Goal: Task Accomplishment & Management: Use online tool/utility

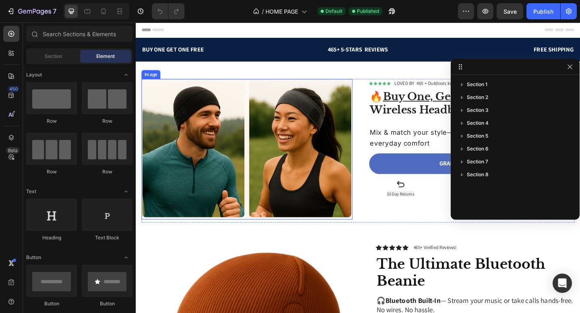
scroll to position [5, 0]
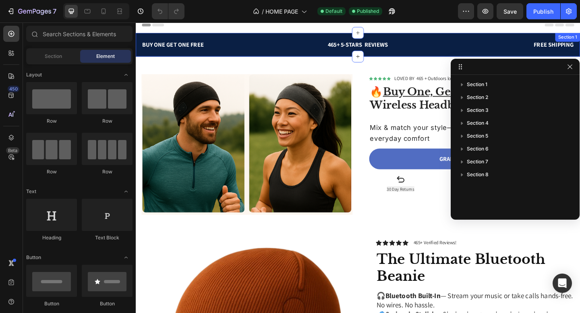
click at [442, 52] on div "BUY ONE GET ONE FREE Text block 465+ 5-STARS REVIEWS Text block FREE SHIPPING T…" at bounding box center [377, 47] width 483 height 26
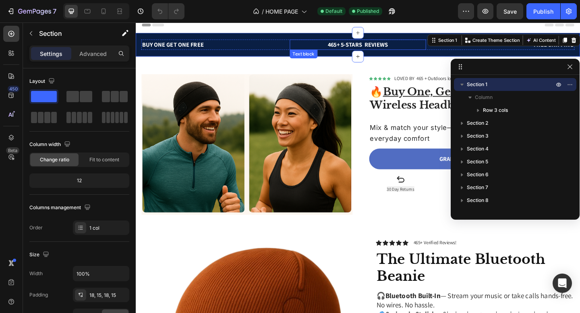
click at [440, 40] on div "BUY ONE GET ONE FREE Text block 465+ 5-STARS REVIEWS Text block FREE SHIPPING T…" at bounding box center [377, 47] width 483 height 26
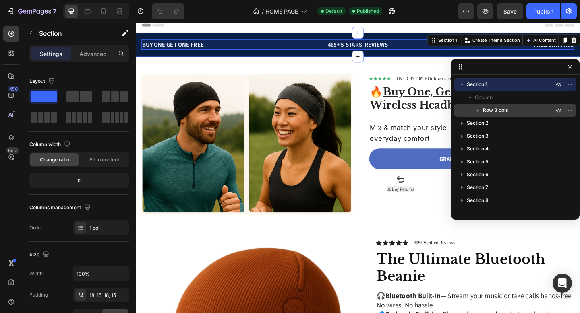
click at [478, 112] on icon "button" at bounding box center [478, 110] width 8 height 8
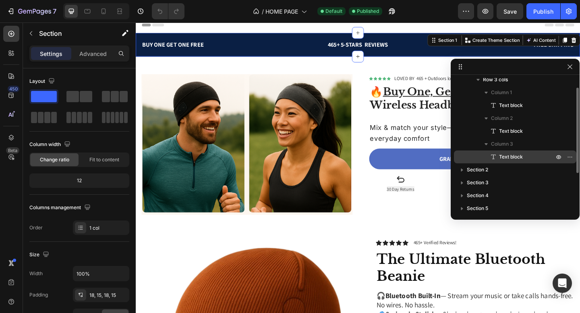
scroll to position [12, 0]
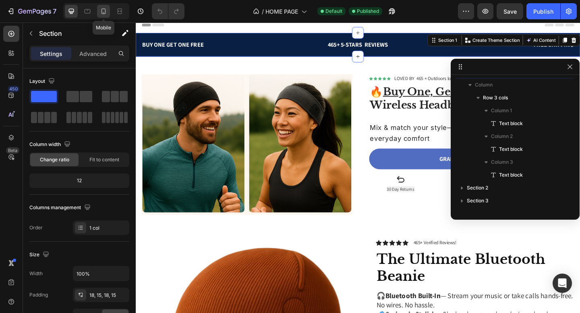
click at [103, 14] on icon at bounding box center [103, 11] width 8 height 8
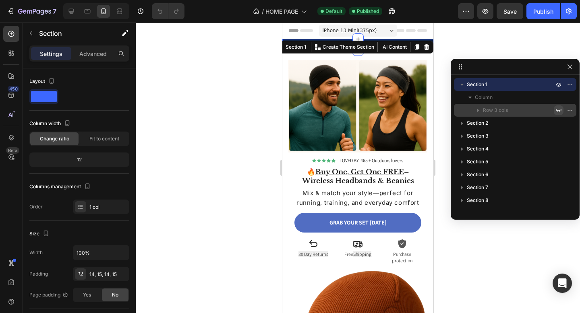
click at [557, 110] on icon "button" at bounding box center [558, 110] width 6 height 3
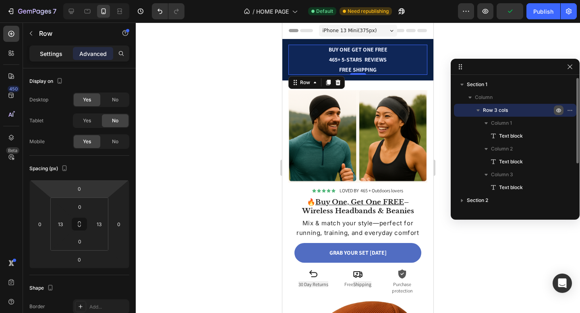
click at [56, 54] on p "Settings" at bounding box center [51, 54] width 23 height 8
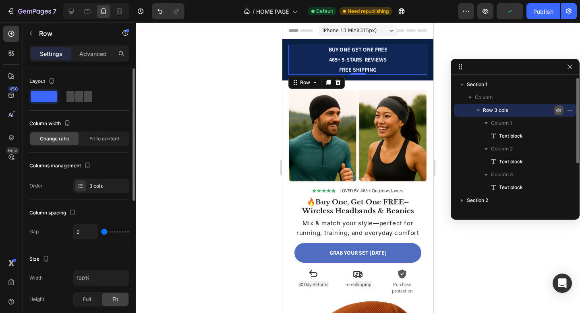
click at [82, 103] on div at bounding box center [79, 96] width 29 height 14
type input "32"
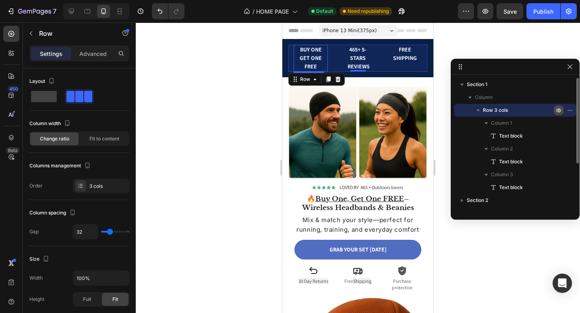
click at [320, 57] on p "BUY ONE GET ONE FREE" at bounding box center [310, 57] width 33 height 25
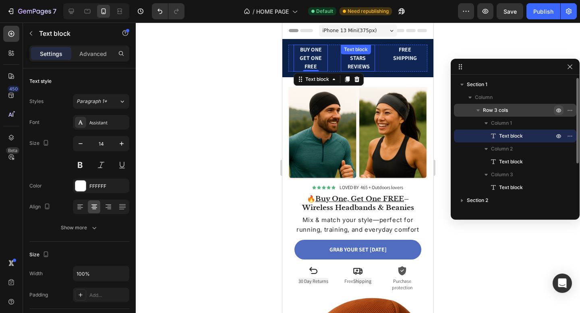
click at [343, 57] on div "465+ 5-STARS REVIEWS Text block" at bounding box center [357, 58] width 34 height 27
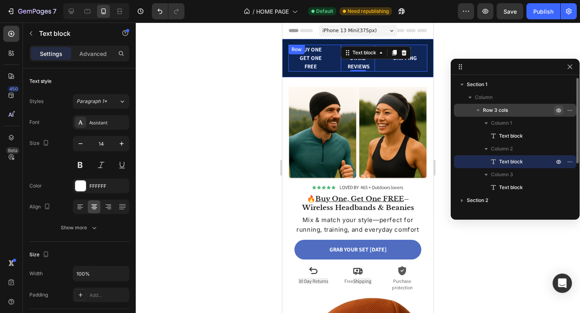
click at [337, 54] on div "BUY ONE GET ONE FREE Text block 465+ 5-STARS REVIEWS Text block 0 FREE SHIPPING…" at bounding box center [357, 58] width 139 height 27
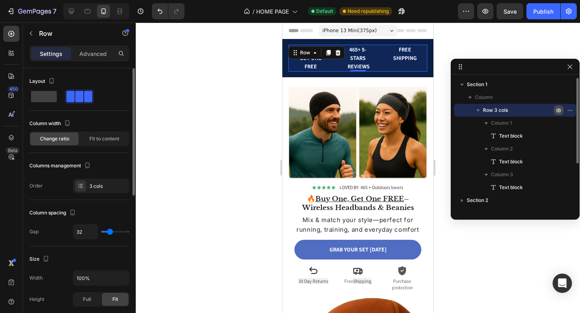
type input "5"
type input "0"
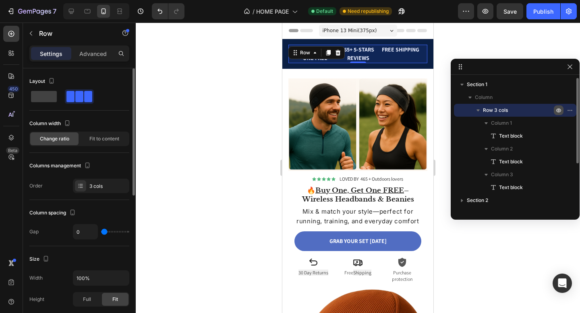
drag, startPoint x: 107, startPoint y: 231, endPoint x: 103, endPoint y: 232, distance: 4.1
type input "0"
click at [103, 232] on input "range" at bounding box center [115, 232] width 28 height 2
click at [169, 164] on div at bounding box center [358, 168] width 444 height 291
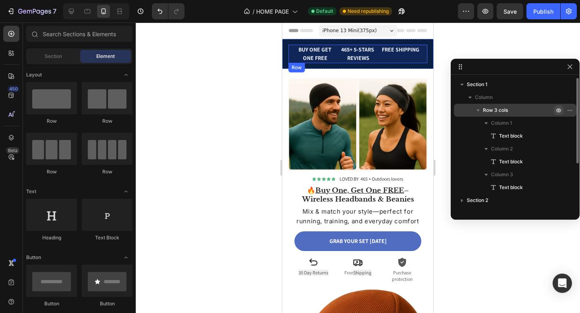
click at [391, 61] on div "FREE SHIPPING Text block" at bounding box center [400, 54] width 43 height 19
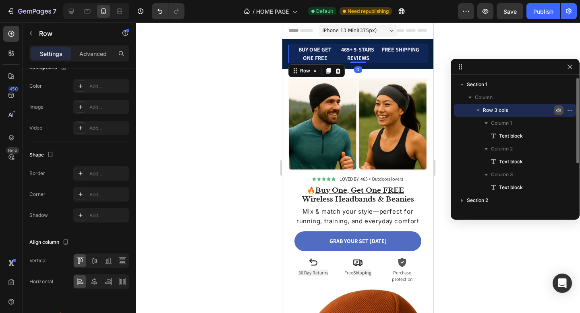
scroll to position [294, 0]
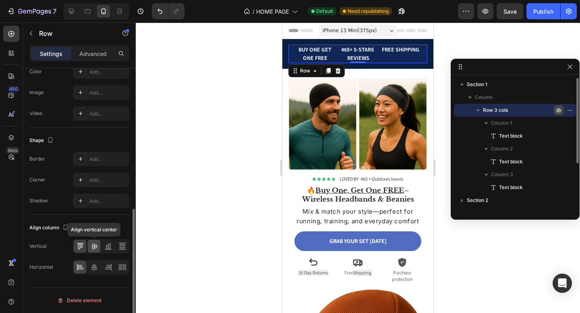
click at [96, 246] on icon at bounding box center [94, 246] width 8 height 8
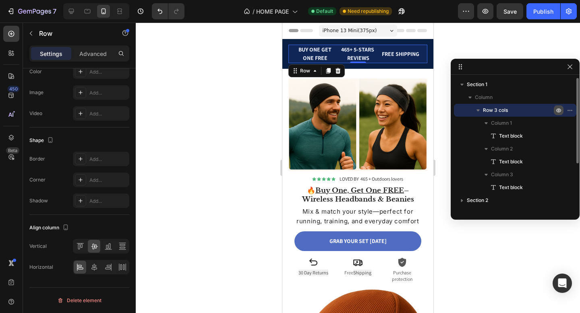
click at [189, 198] on div at bounding box center [358, 168] width 444 height 291
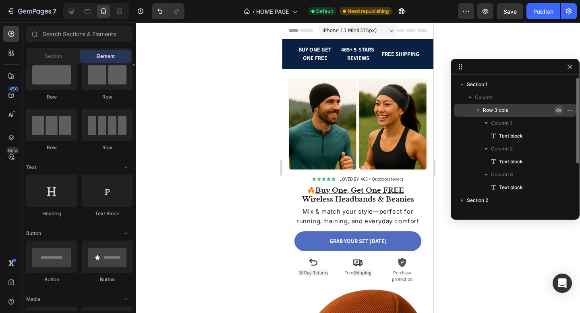
scroll to position [0, 0]
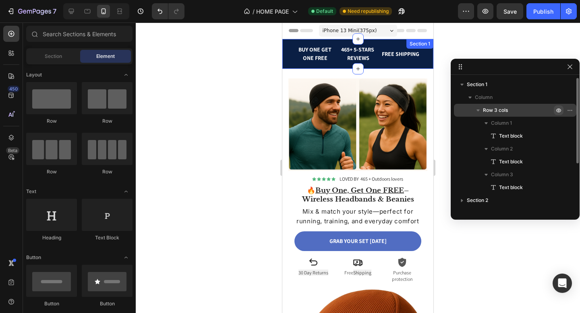
click at [286, 65] on div "BUY ONE GET ONE FREE Text block 465+ 5-STARS REVIEWS Text block FREE SHIPPING T…" at bounding box center [357, 54] width 151 height 30
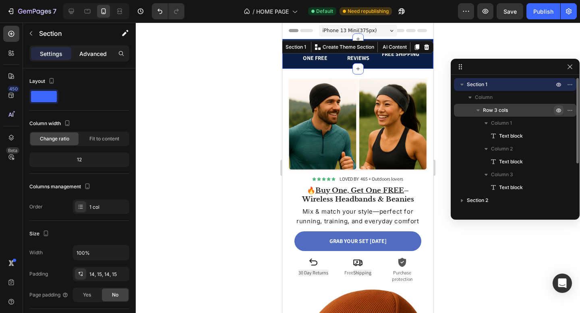
click at [94, 50] on p "Advanced" at bounding box center [92, 54] width 27 height 8
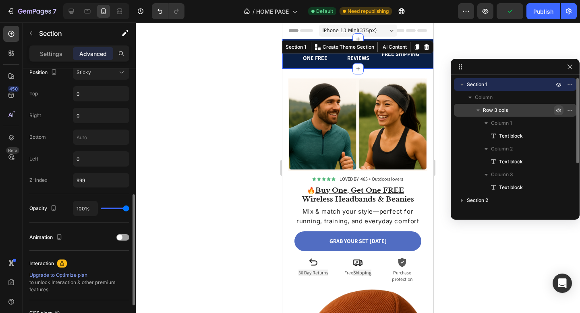
scroll to position [228, 0]
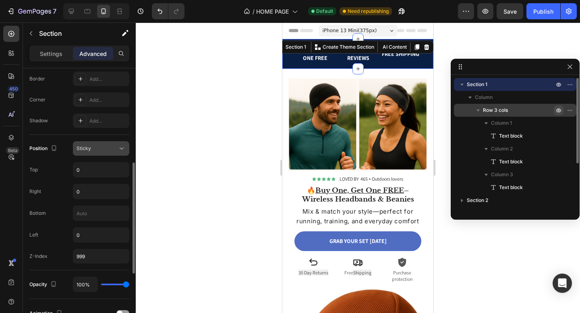
click at [93, 153] on button "Sticky" at bounding box center [101, 148] width 56 height 14
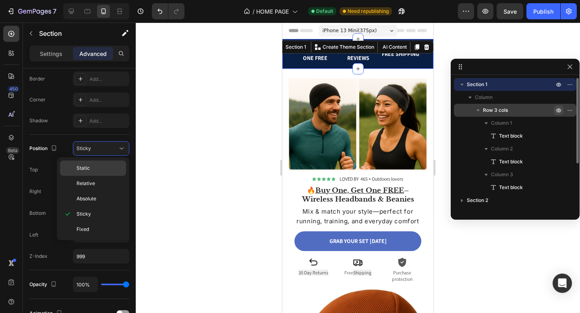
click at [88, 169] on span "Static" at bounding box center [82, 168] width 13 height 7
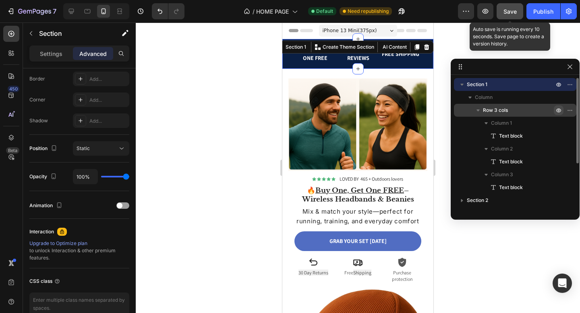
click at [507, 14] on span "Save" at bounding box center [509, 11] width 13 height 7
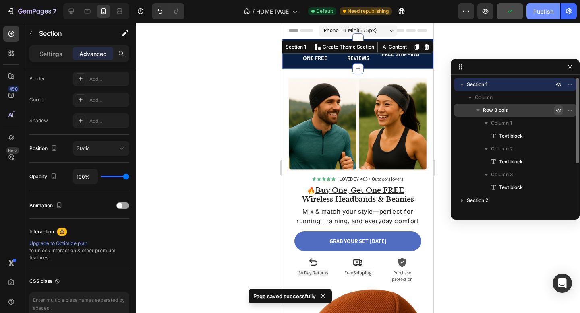
click at [538, 14] on div "Publish" at bounding box center [543, 11] width 20 height 8
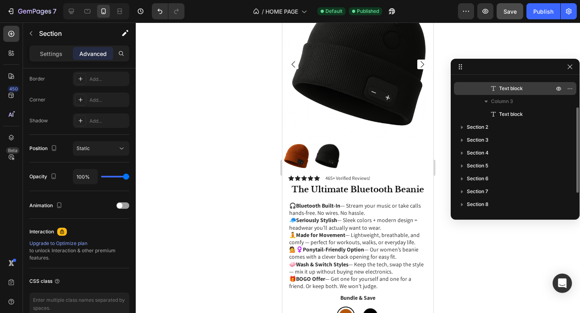
scroll to position [0, 0]
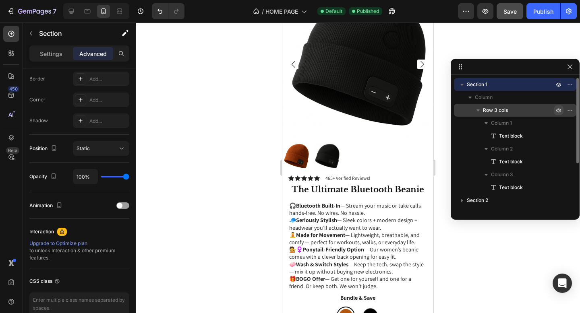
click at [462, 85] on icon "button" at bounding box center [462, 84] width 8 height 8
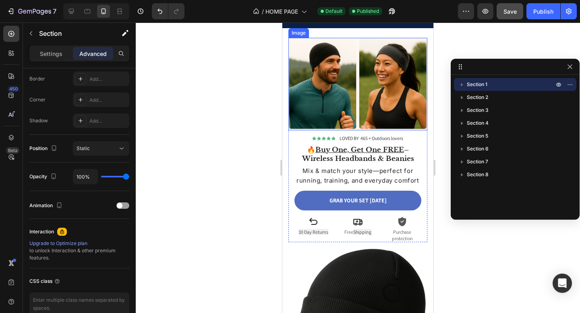
scroll to position [94, 0]
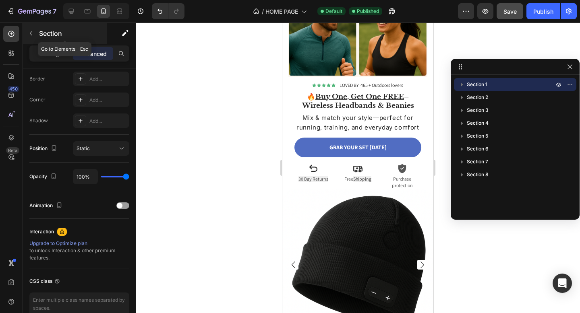
click at [33, 36] on icon "button" at bounding box center [31, 33] width 6 height 6
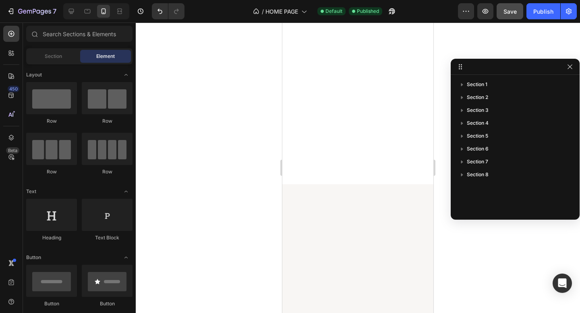
scroll to position [0, 0]
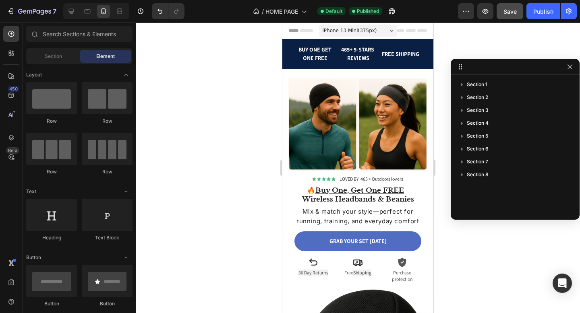
click at [97, 41] on div at bounding box center [75, 31] width 43 height 19
click at [572, 68] on icon "button" at bounding box center [569, 67] width 6 height 6
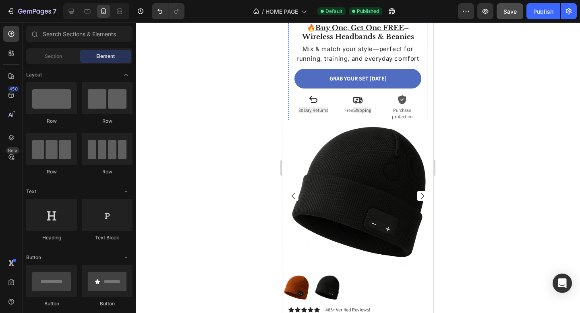
scroll to position [250, 0]
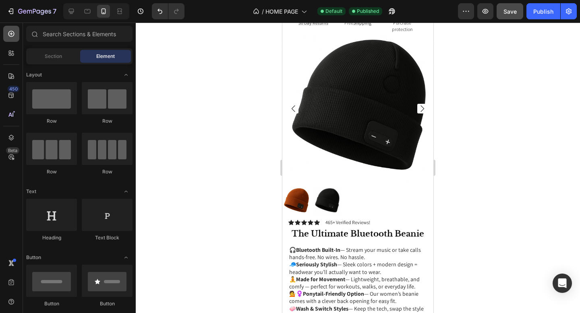
click at [14, 38] on div at bounding box center [11, 34] width 16 height 16
click at [38, 53] on div "Section" at bounding box center [53, 56] width 51 height 13
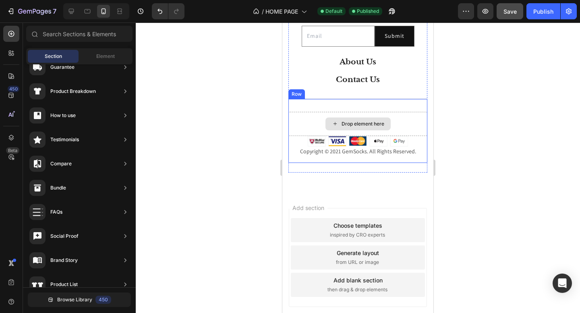
scroll to position [2118, 0]
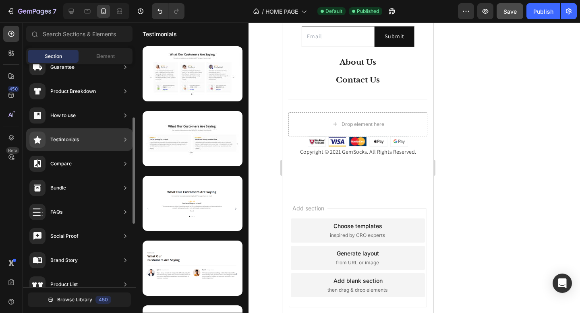
click at [80, 201] on div "Bundle" at bounding box center [79, 212] width 106 height 23
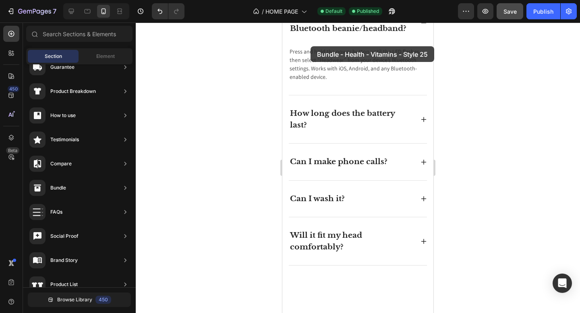
scroll to position [1812, 0]
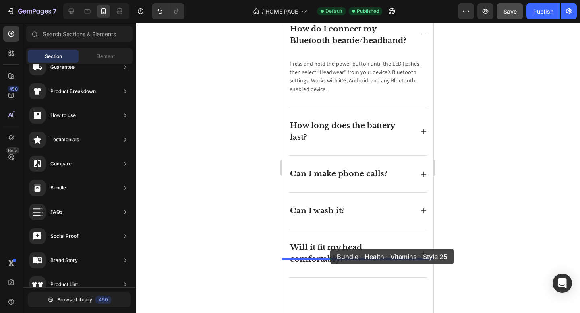
drag, startPoint x: 471, startPoint y: 147, endPoint x: 330, endPoint y: 249, distance: 174.4
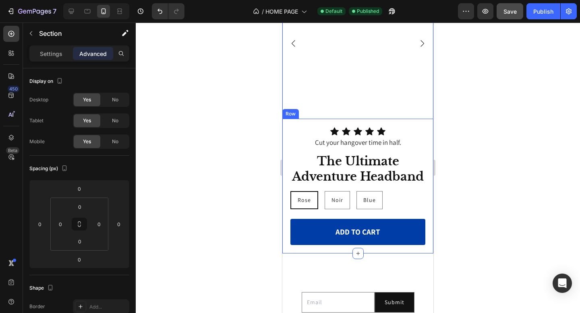
scroll to position [2087, 0]
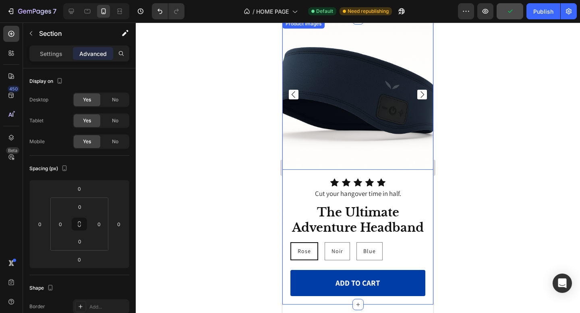
click at [423, 96] on icon "Carousel Next Arrow" at bounding box center [422, 95] width 10 height 10
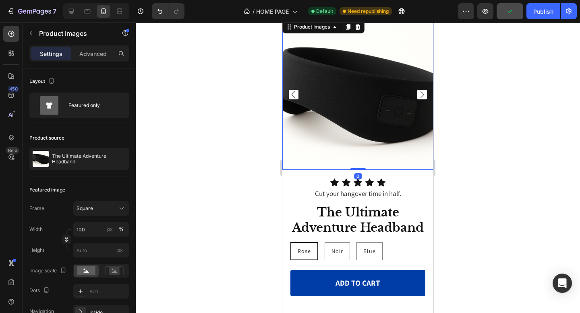
click at [423, 96] on icon "Carousel Next Arrow" at bounding box center [422, 95] width 10 height 10
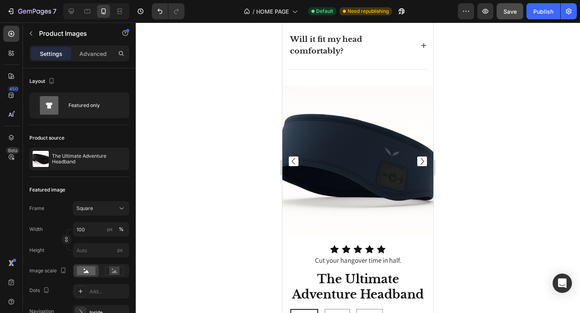
scroll to position [1988, 0]
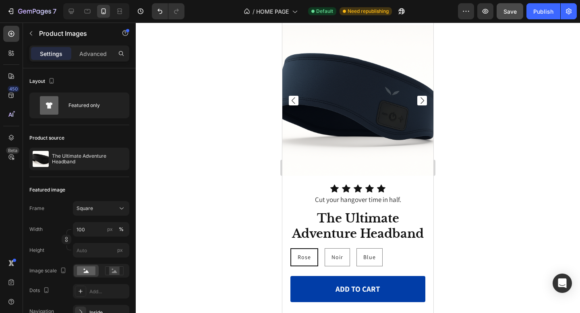
click at [421, 98] on icon "Carousel Next Arrow" at bounding box center [422, 101] width 10 height 10
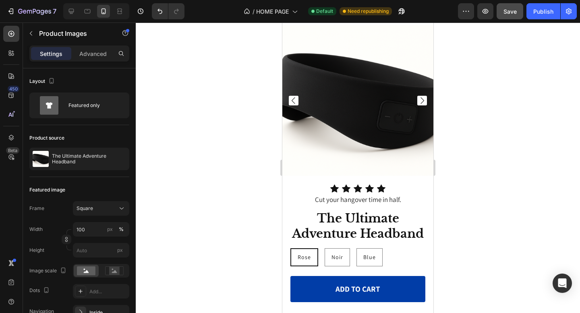
click at [421, 98] on icon "Carousel Next Arrow" at bounding box center [422, 101] width 10 height 10
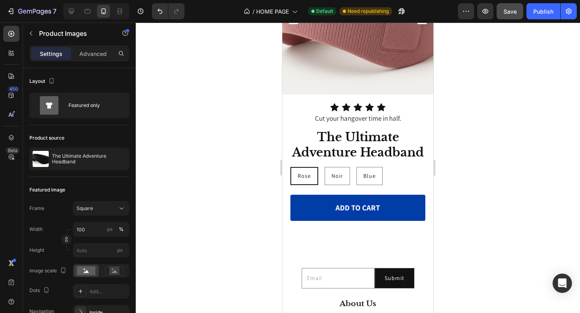
scroll to position [2098, 0]
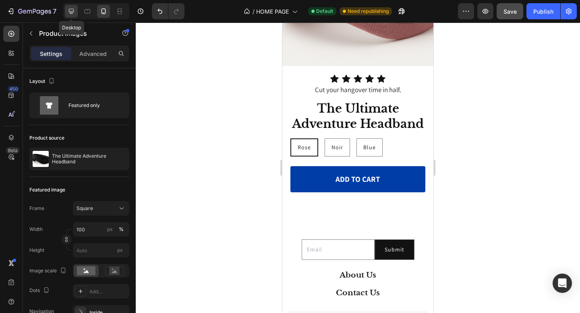
click at [73, 14] on icon at bounding box center [71, 11] width 8 height 8
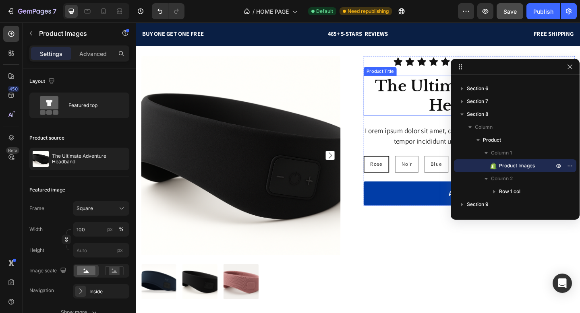
scroll to position [1993, 0]
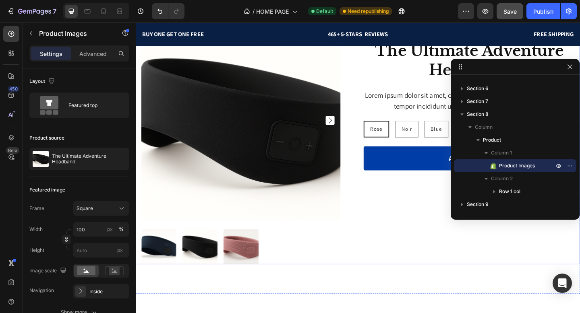
click at [434, 223] on div "Icon Icon Icon Icon Icon Icon List Cut your hangover time in half. Text Block R…" at bounding box center [497, 153] width 229 height 265
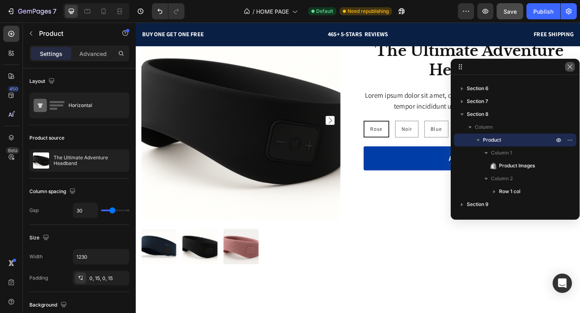
click at [567, 70] on icon "button" at bounding box center [569, 67] width 6 height 6
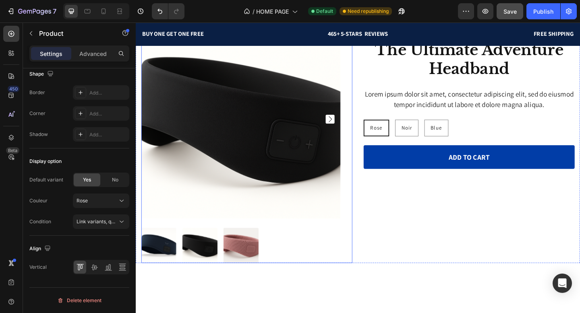
scroll to position [1783, 0]
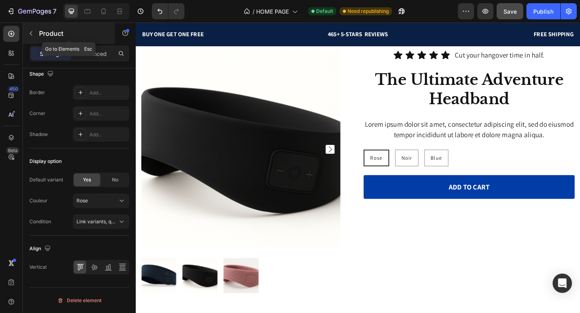
click at [31, 29] on button "button" at bounding box center [31, 33] width 13 height 13
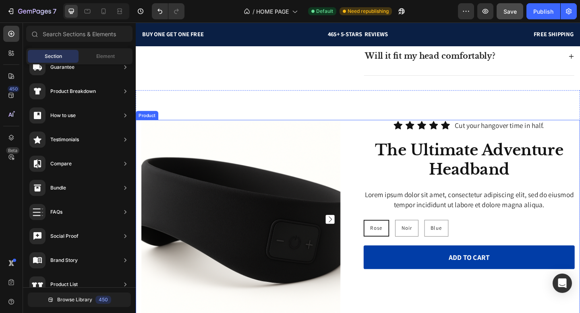
scroll to position [1718, 0]
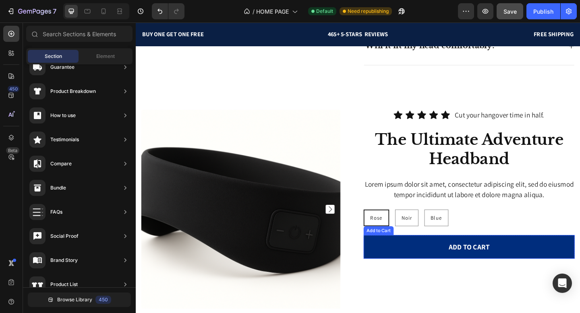
click at [417, 266] on button "Add to cart" at bounding box center [497, 267] width 229 height 26
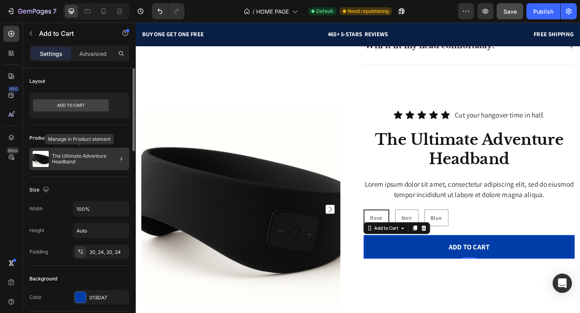
click at [89, 161] on p "The Ultimate Adventure Headband" at bounding box center [89, 158] width 74 height 11
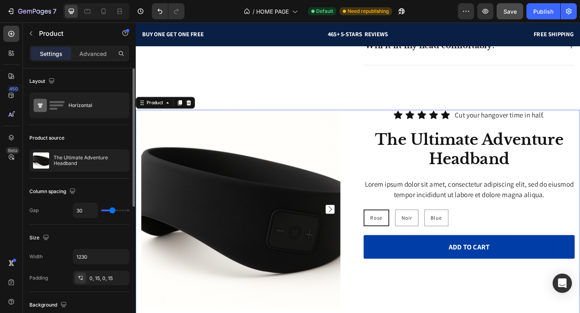
click at [89, 161] on p "The Ultimate Adventure Headband" at bounding box center [90, 160] width 72 height 11
click at [126, 139] on div "Product source" at bounding box center [79, 138] width 100 height 13
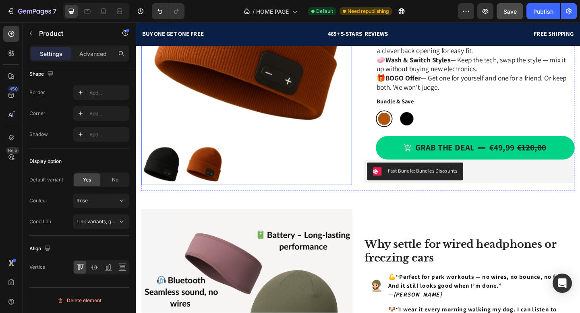
scroll to position [0, 0]
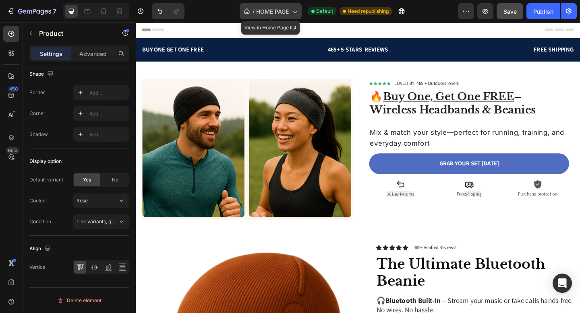
click at [273, 14] on span "HOME PAGE" at bounding box center [272, 11] width 33 height 8
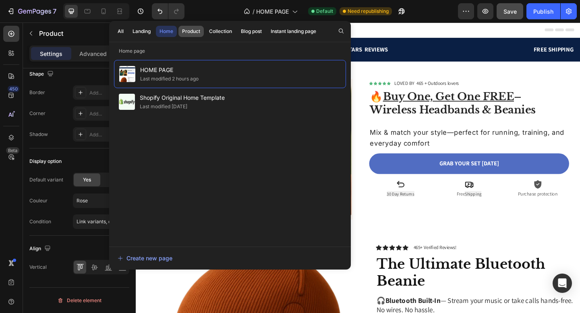
click at [186, 33] on div "Product" at bounding box center [191, 31] width 18 height 7
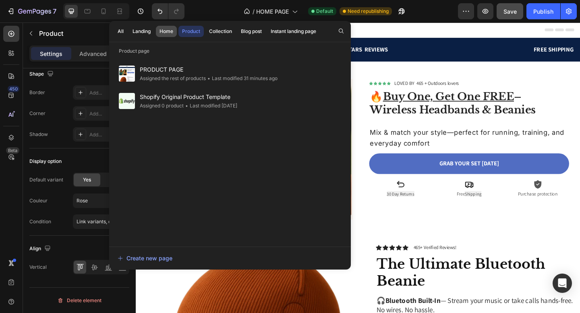
click at [176, 35] on button "Home" at bounding box center [166, 31] width 21 height 11
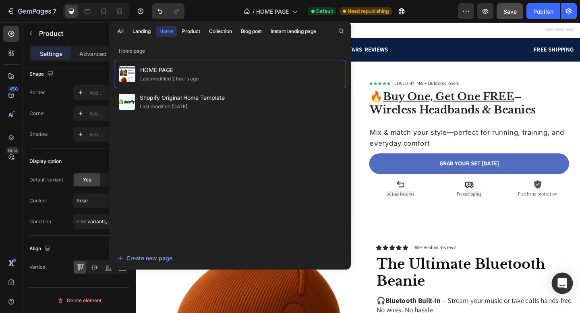
click at [567, 279] on div "Open Intercom Messenger" at bounding box center [561, 283] width 21 height 21
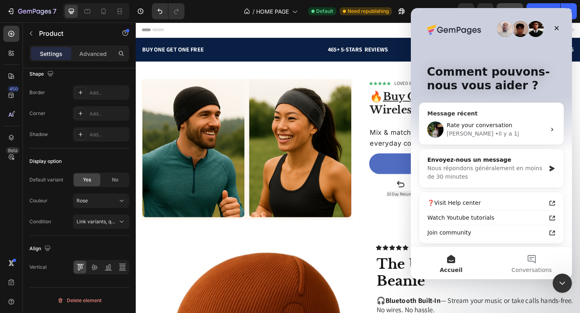
click at [473, 138] on div "Rate your conversation [PERSON_NAME] • Il y a 1j" at bounding box center [491, 130] width 144 height 30
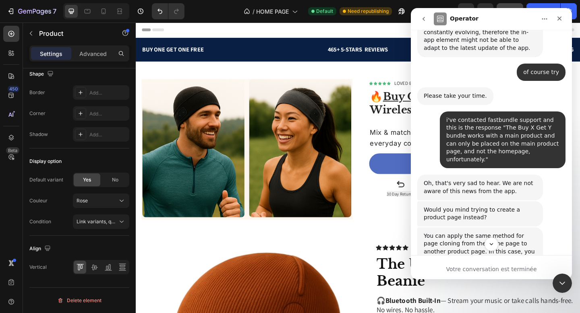
scroll to position [1623, 0]
click at [490, 298] on link "Kaching Bundle" at bounding box center [506, 301] width 44 height 6
click at [563, 21] on div "Fermer" at bounding box center [559, 18] width 14 height 14
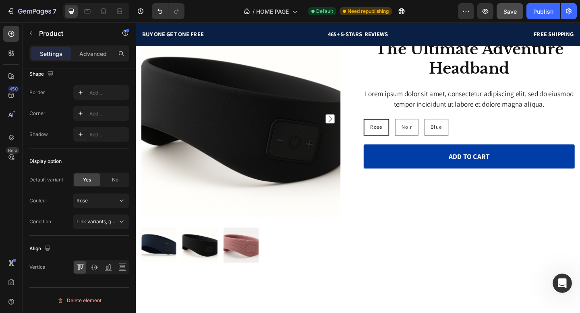
scroll to position [1751, 0]
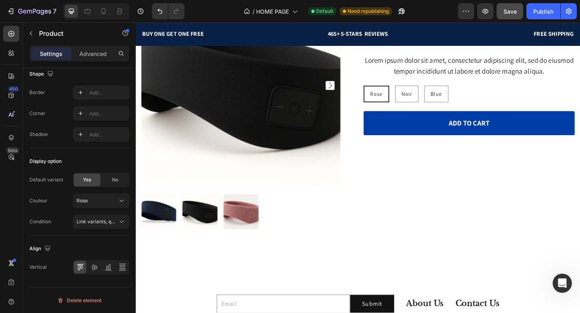
click at [388, 209] on div "Icon Icon Icon Icon Icon Icon List Cut your hangover time in half. Text Block R…" at bounding box center [497, 115] width 229 height 265
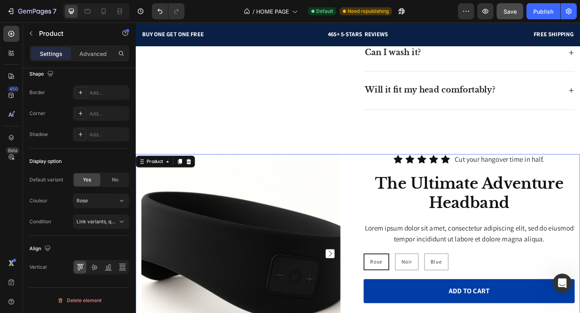
click at [380, 182] on div "Product Images Icon Icon Icon Icon Icon Icon List Cut your hangover time in hal…" at bounding box center [377, 298] width 483 height 265
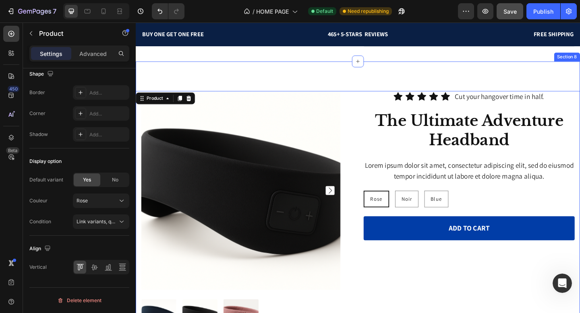
scroll to position [1661, 0]
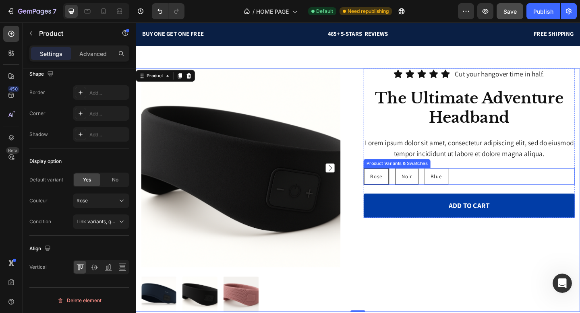
click at [428, 187] on span "Noir" at bounding box center [430, 189] width 12 height 7
click at [417, 181] on input "Noir Noir Noir" at bounding box center [417, 181] width 0 height 0
radio input "true"
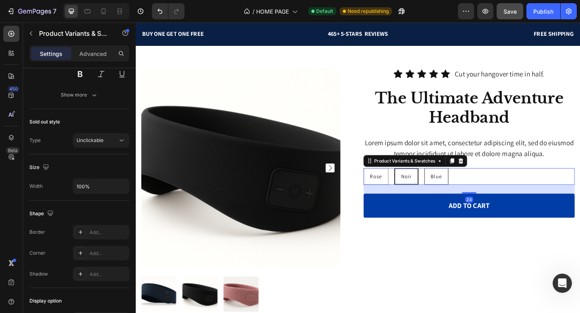
scroll to position [0, 0]
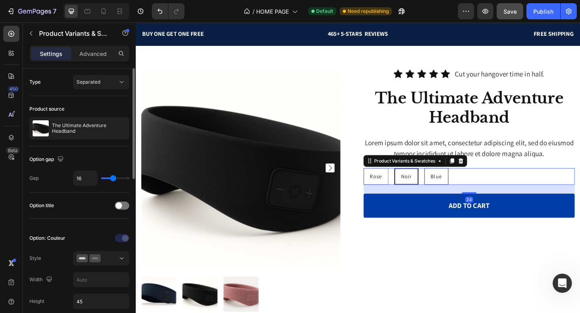
click at [452, 190] on div "Blue" at bounding box center [462, 190] width 25 height 15
click at [449, 181] on input "Blue Blue Blue" at bounding box center [449, 181] width 0 height 0
radio input "true"
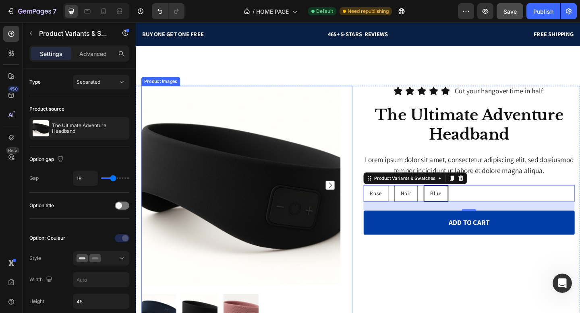
scroll to position [1626, 0]
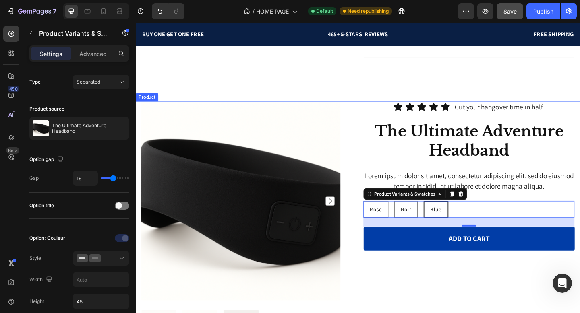
click at [373, 114] on div "Product Images Icon Icon Icon Icon Icon Icon List Cut your hangover time in hal…" at bounding box center [377, 241] width 483 height 265
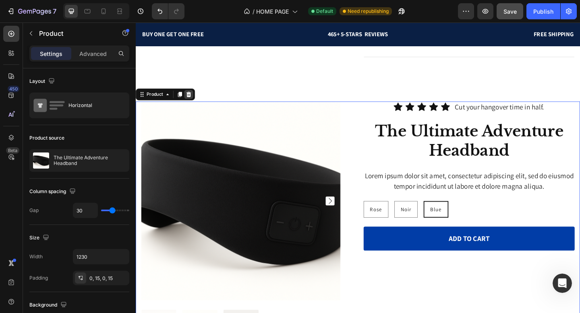
click at [192, 102] on icon at bounding box center [193, 101] width 5 height 6
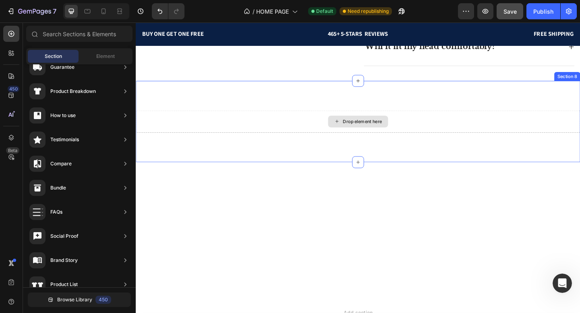
scroll to position [1561, 0]
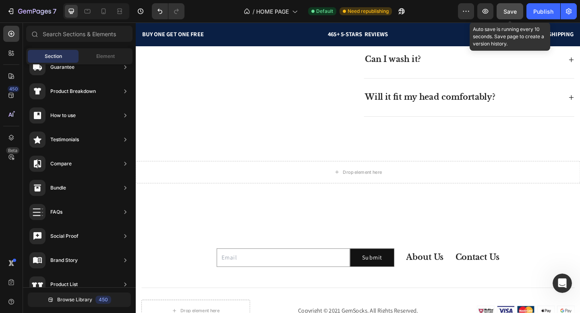
click at [510, 14] on span "Save" at bounding box center [509, 11] width 13 height 7
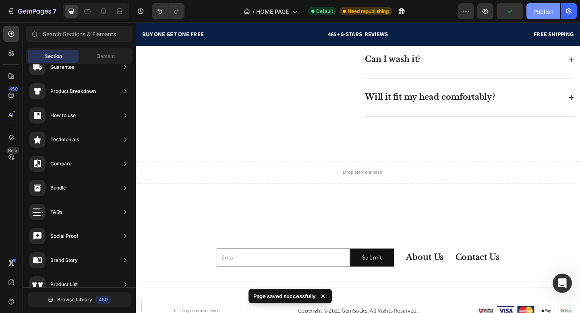
click at [541, 10] on div "Publish" at bounding box center [543, 11] width 20 height 8
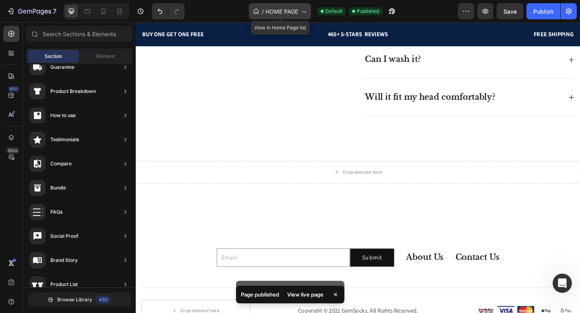
click at [289, 13] on span "HOME PAGE" at bounding box center [281, 11] width 33 height 8
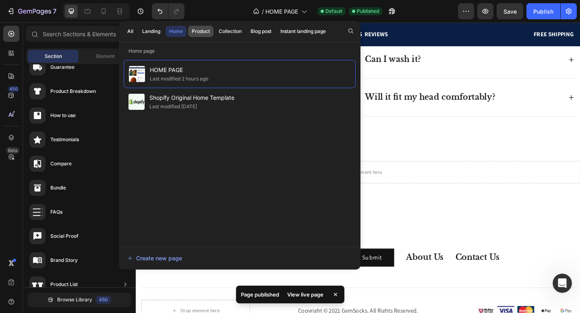
click at [203, 33] on div "Product" at bounding box center [201, 31] width 18 height 7
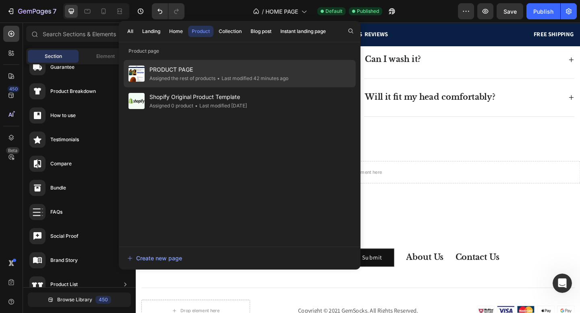
click at [211, 81] on div "Assigned the rest of products" at bounding box center [182, 78] width 66 height 8
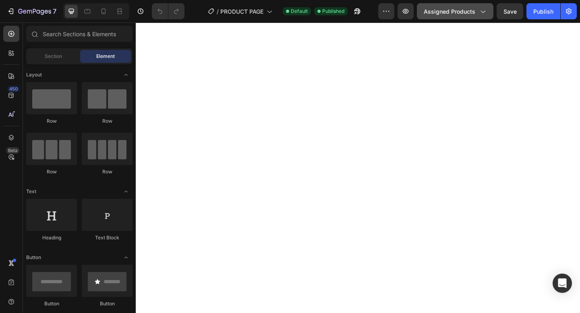
click at [434, 12] on span "Assigned Products" at bounding box center [449, 11] width 52 height 8
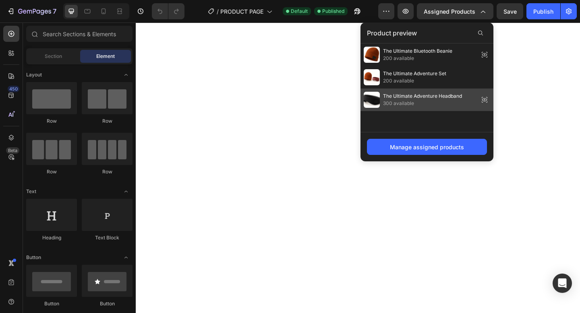
click at [425, 105] on span "300 available" at bounding box center [422, 103] width 79 height 7
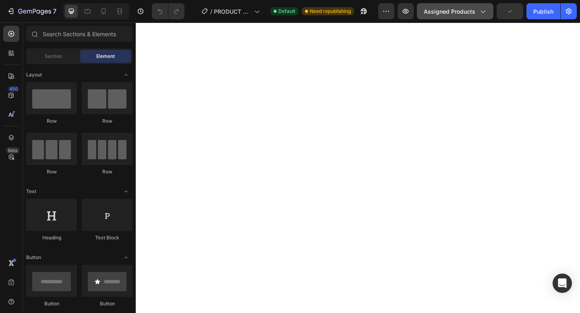
click at [433, 19] on button "Assigned Products" at bounding box center [455, 11] width 76 height 16
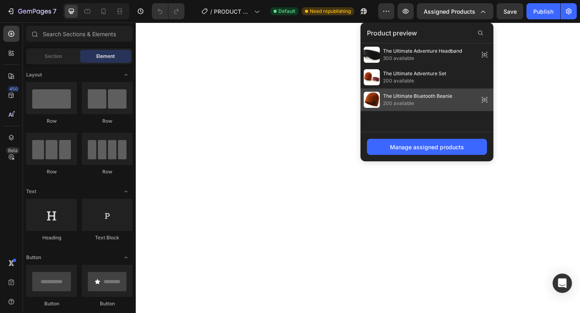
click at [421, 93] on span "The Ultimate Bluetooth Beanie" at bounding box center [417, 96] width 69 height 7
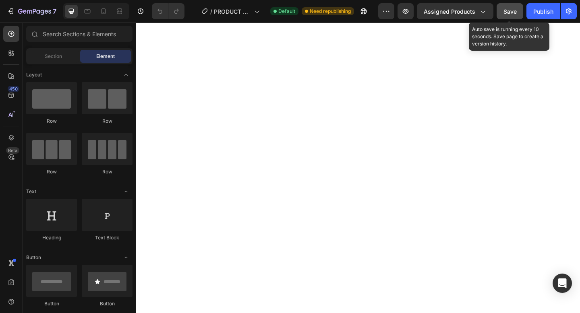
click at [505, 10] on span "Save" at bounding box center [509, 11] width 13 height 7
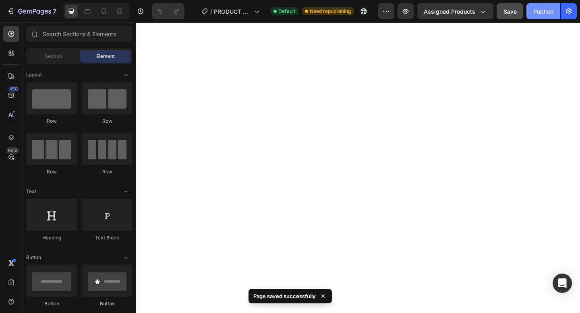
click at [534, 11] on div "Publish" at bounding box center [543, 11] width 20 height 8
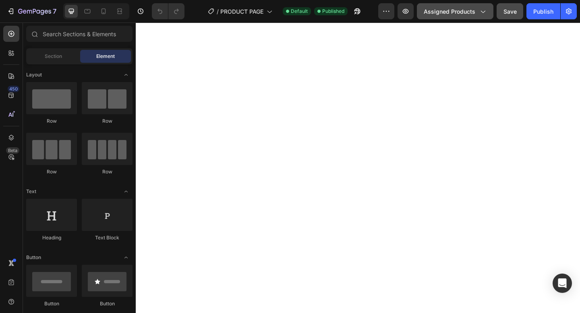
click at [437, 17] on button "Assigned Products" at bounding box center [455, 11] width 76 height 16
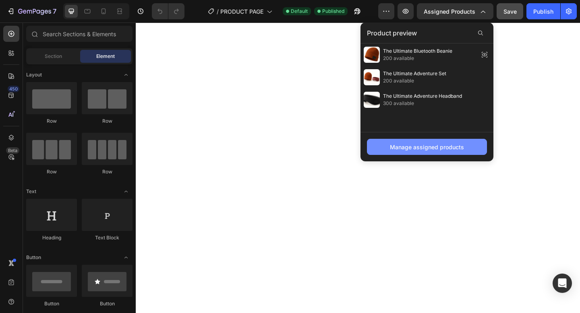
click at [460, 154] on button "Manage assigned products" at bounding box center [427, 147] width 120 height 16
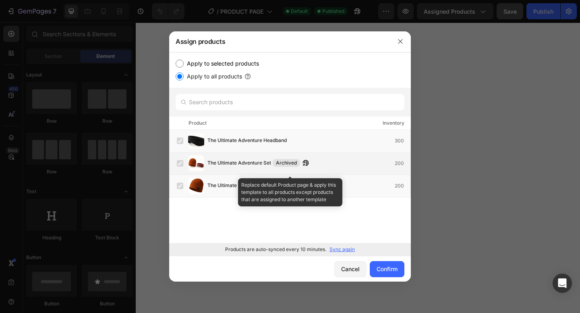
click at [181, 165] on label at bounding box center [180, 163] width 6 height 6
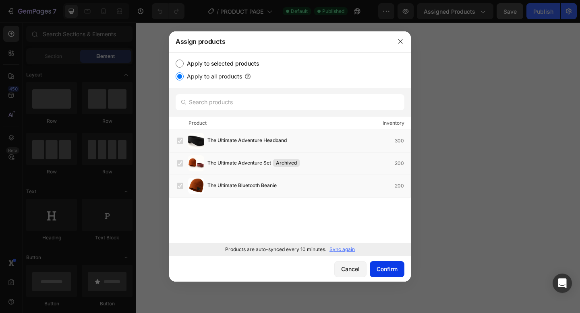
click at [381, 266] on div "Confirm" at bounding box center [386, 269] width 21 height 8
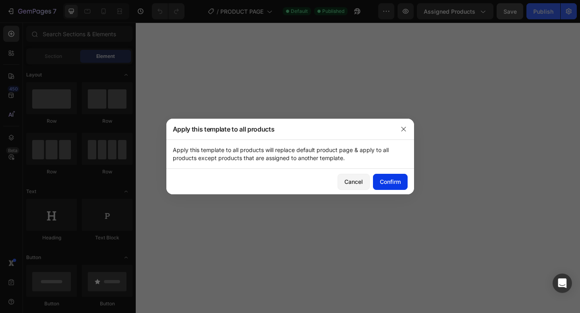
click at [382, 182] on div "Confirm" at bounding box center [390, 181] width 21 height 8
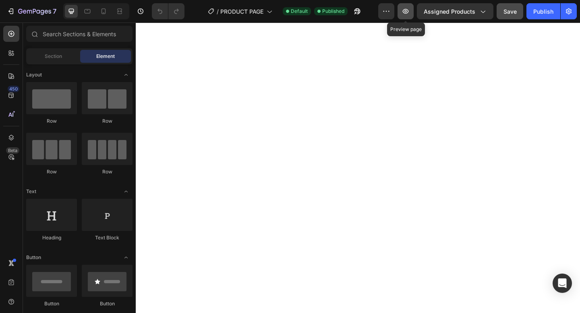
click at [409, 9] on icon "button" at bounding box center [405, 11] width 8 height 8
click at [441, 17] on button "Assigned Products" at bounding box center [455, 11] width 76 height 16
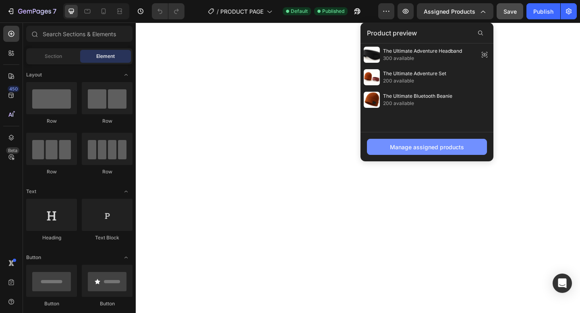
click at [450, 139] on button "Manage assigned products" at bounding box center [427, 147] width 120 height 16
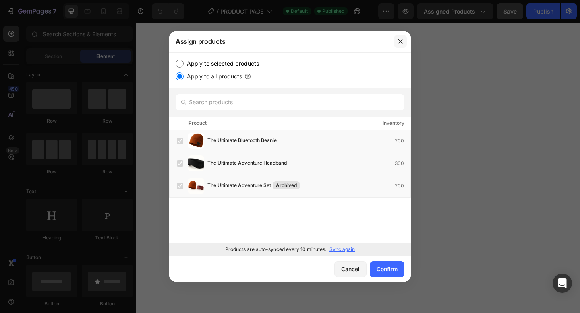
click at [397, 40] on icon "button" at bounding box center [400, 41] width 6 height 6
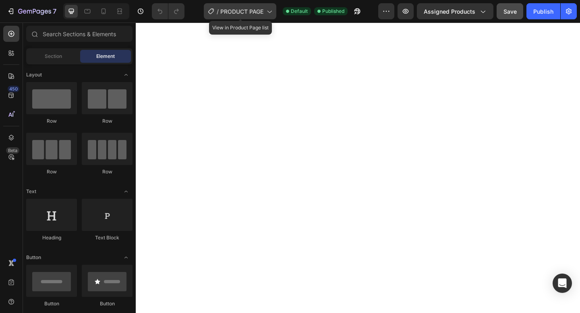
click at [249, 12] on span "PRODUCT PAGE" at bounding box center [241, 11] width 43 height 8
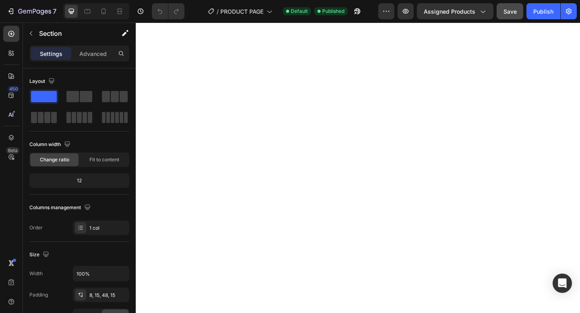
click at [417, 14] on div "Preview Assigned Products Save Publish" at bounding box center [477, 11] width 198 height 16
click at [427, 15] on span "Assigned Products" at bounding box center [449, 11] width 52 height 8
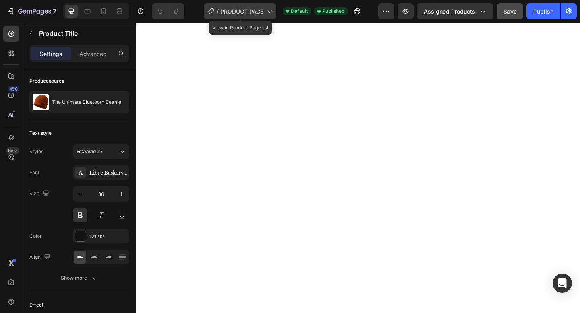
click at [270, 11] on icon at bounding box center [269, 11] width 8 height 8
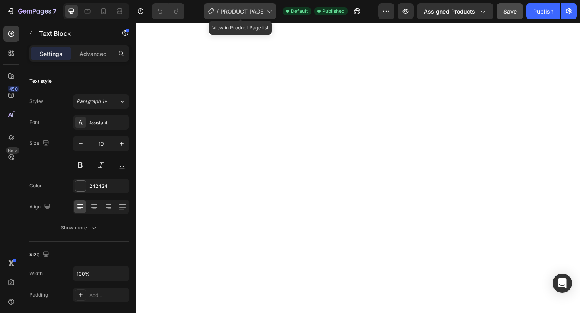
click at [268, 10] on icon at bounding box center [269, 11] width 8 height 8
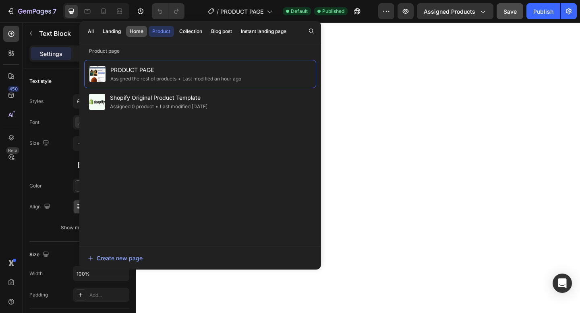
click at [142, 29] on div "Home" at bounding box center [137, 31] width 14 height 7
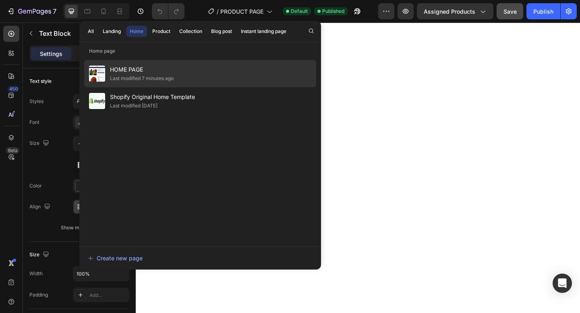
click at [181, 87] on div "HOME PAGE Last modified 7 minutes ago" at bounding box center [200, 100] width 232 height 27
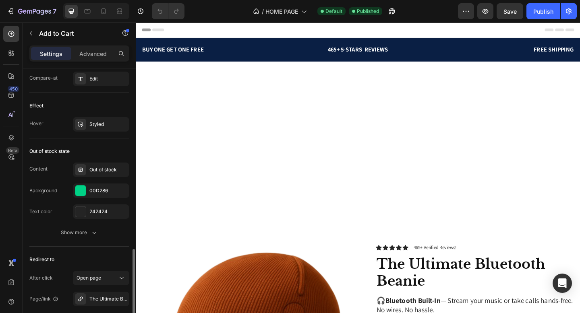
scroll to position [798, 0]
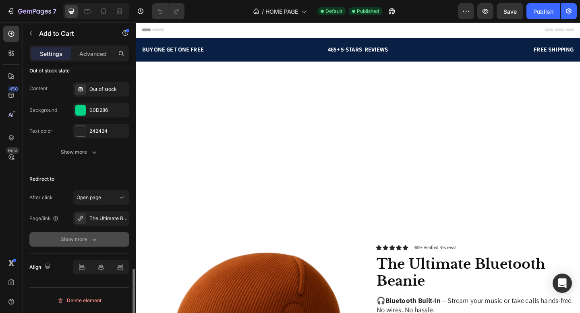
click at [86, 243] on div "Show more" at bounding box center [79, 239] width 37 height 8
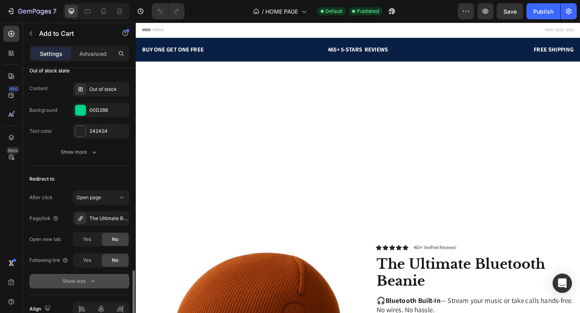
scroll to position [831, 0]
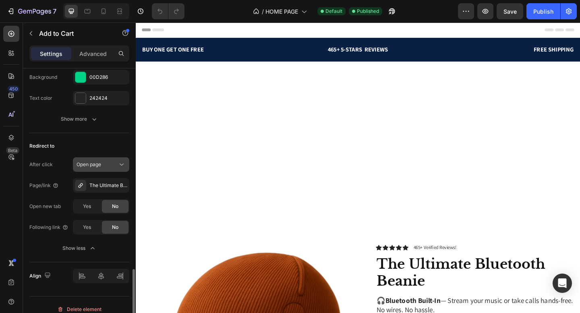
click at [115, 164] on div "Open page" at bounding box center [96, 164] width 41 height 7
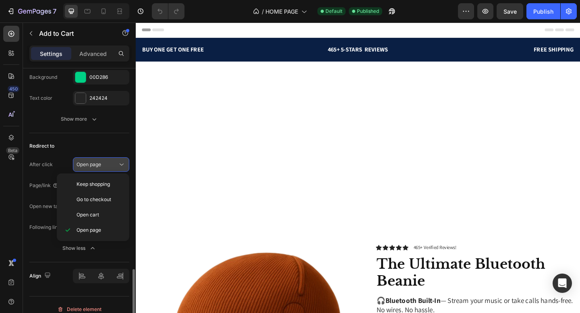
click at [109, 168] on div "Open page" at bounding box center [96, 164] width 41 height 7
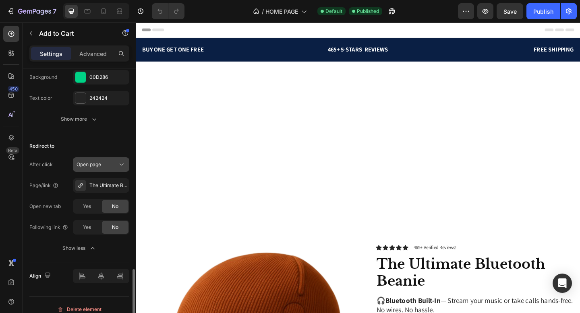
click at [109, 168] on div "Open page" at bounding box center [96, 164] width 41 height 7
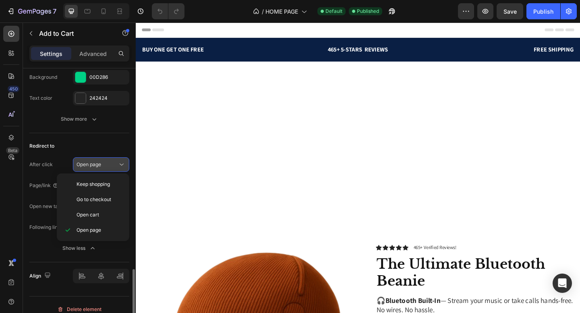
click at [109, 168] on div "Open page" at bounding box center [96, 164] width 41 height 7
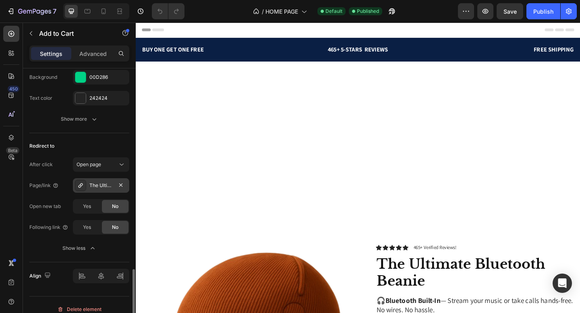
click at [107, 188] on div "The Ultimate Bluetooth Beanie" at bounding box center [100, 185] width 23 height 7
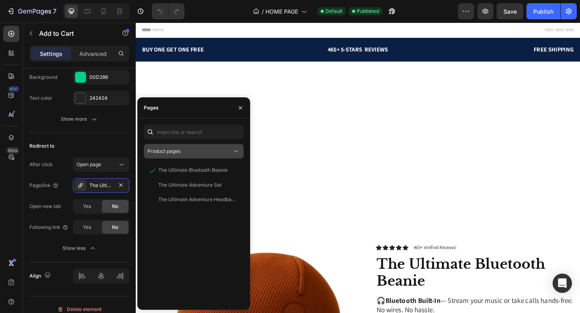
click at [206, 149] on div "Product pages" at bounding box center [189, 151] width 85 height 7
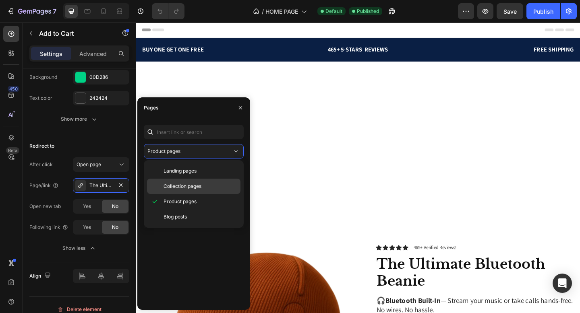
click at [192, 179] on div "Collection pages" at bounding box center [193, 186] width 93 height 15
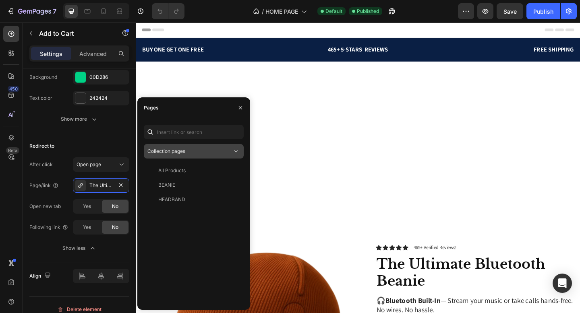
click at [187, 153] on div "Collection pages" at bounding box center [189, 151] width 85 height 7
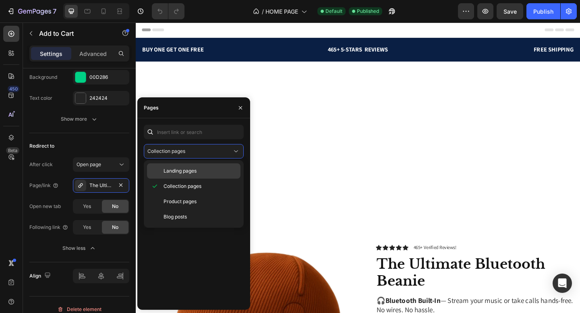
click at [185, 174] on span "Landing pages" at bounding box center [179, 170] width 33 height 7
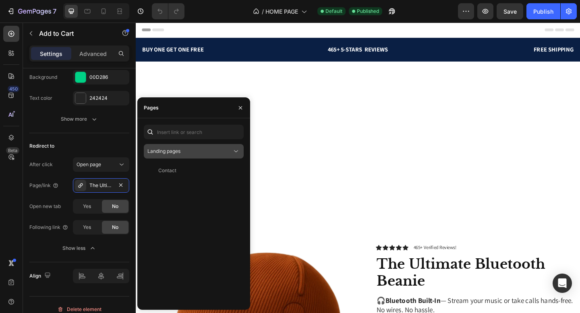
click at [184, 152] on div "Landing pages" at bounding box center [189, 151] width 85 height 7
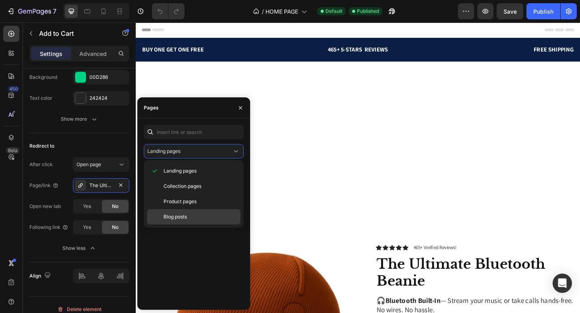
click at [182, 214] on span "Blog posts" at bounding box center [174, 216] width 23 height 7
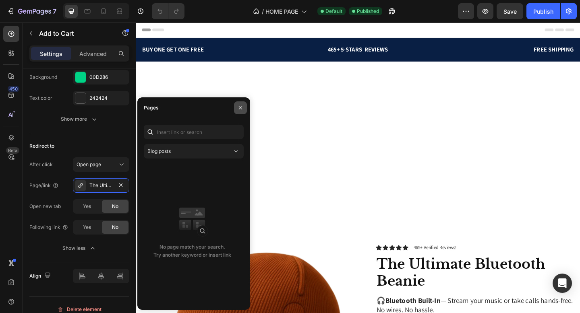
click at [234, 110] on button "button" at bounding box center [240, 107] width 13 height 13
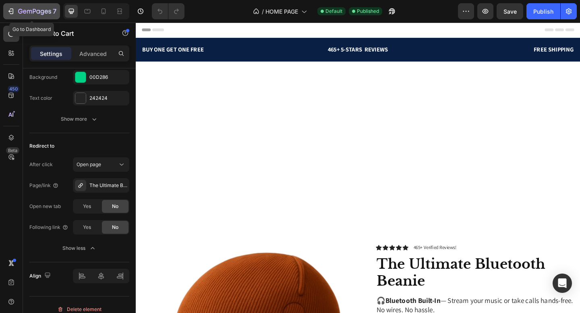
click at [25, 9] on icon "button" at bounding box center [34, 11] width 33 height 7
